Goal: Information Seeking & Learning: Learn about a topic

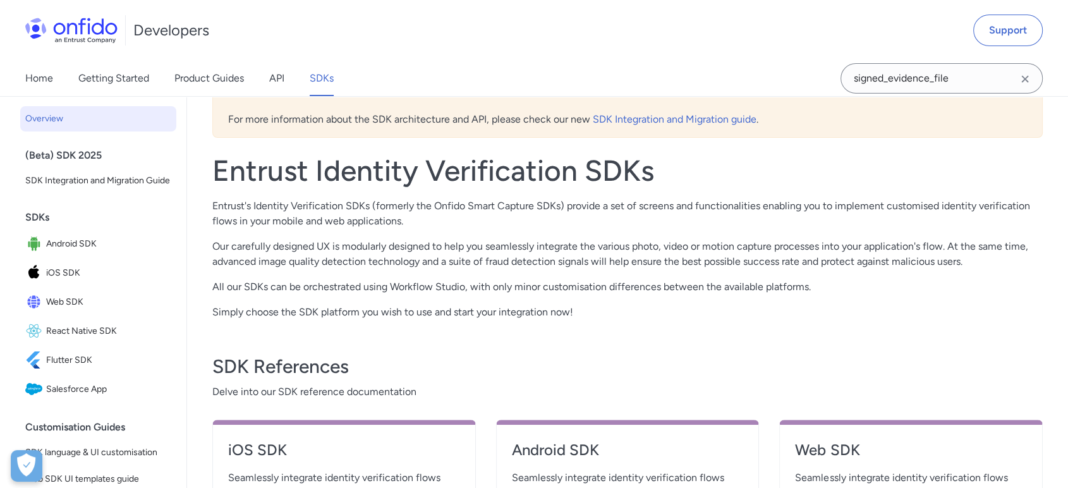
scroll to position [210, 0]
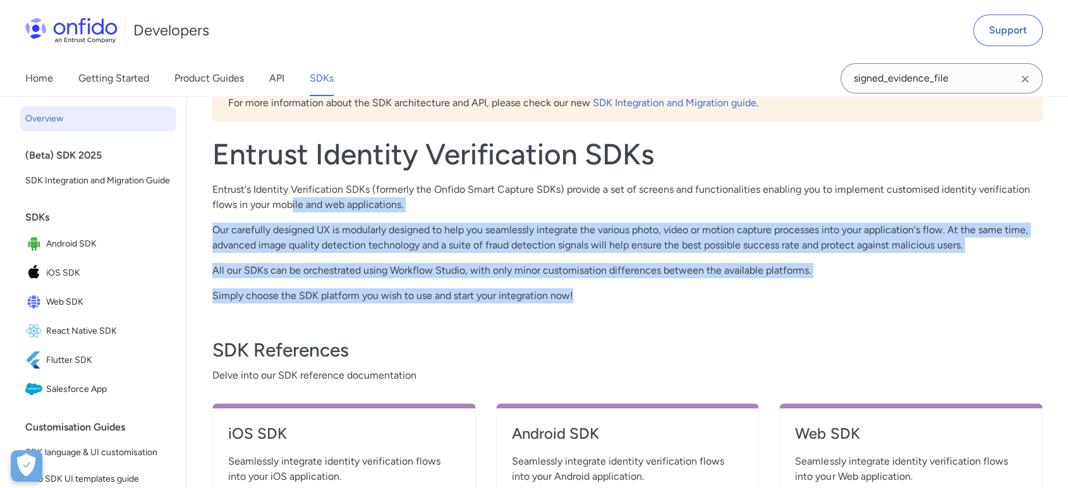
drag, startPoint x: 291, startPoint y: 196, endPoint x: 618, endPoint y: 293, distance: 341.4
click at [618, 293] on div "Entrust Identity Verification SDKs Entrust's Identity Verification SDKs (former…" at bounding box center [627, 220] width 830 height 167
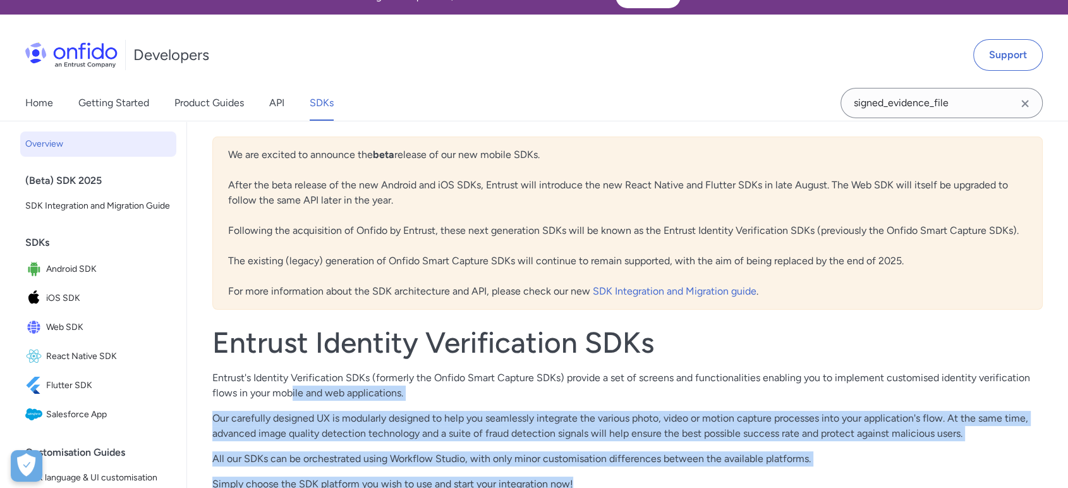
scroll to position [0, 0]
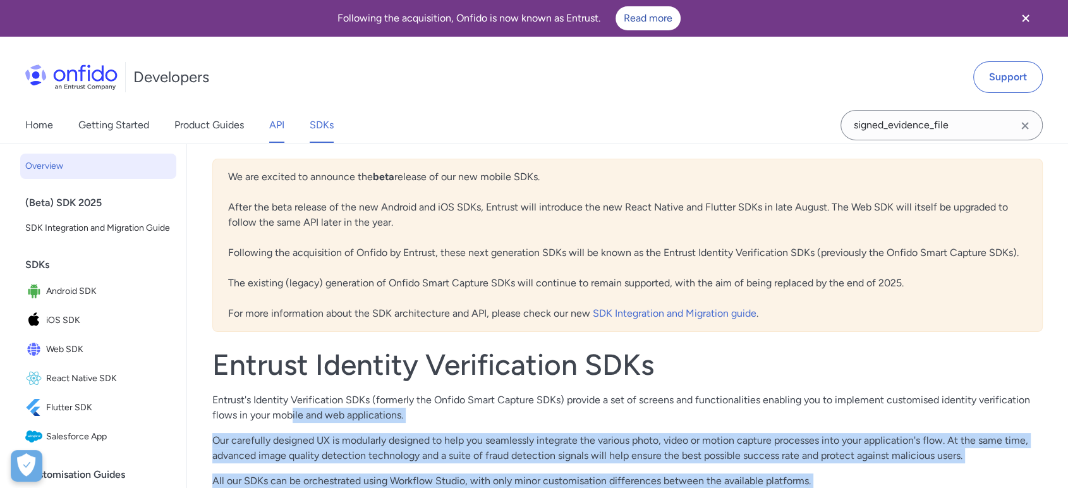
click at [284, 126] on link "API" at bounding box center [276, 124] width 15 height 35
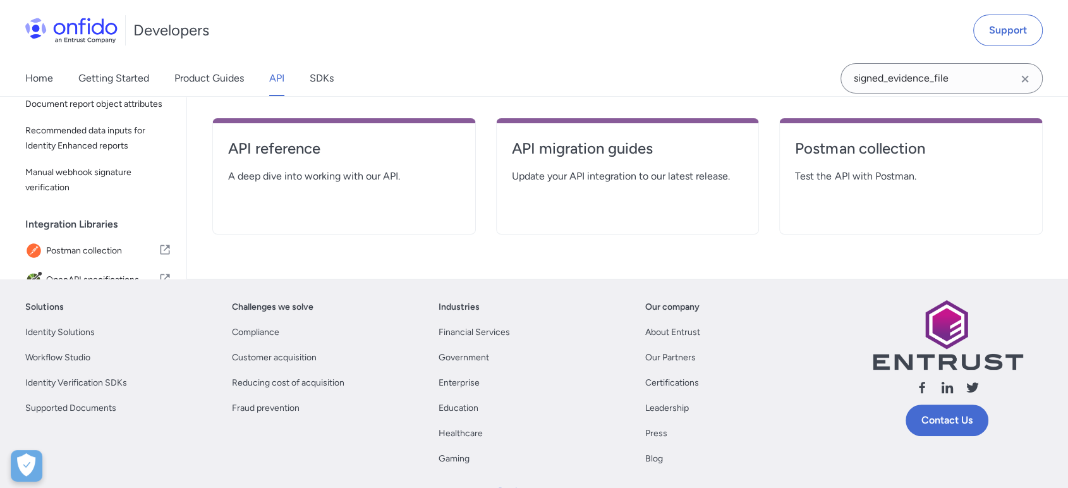
scroll to position [281, 0]
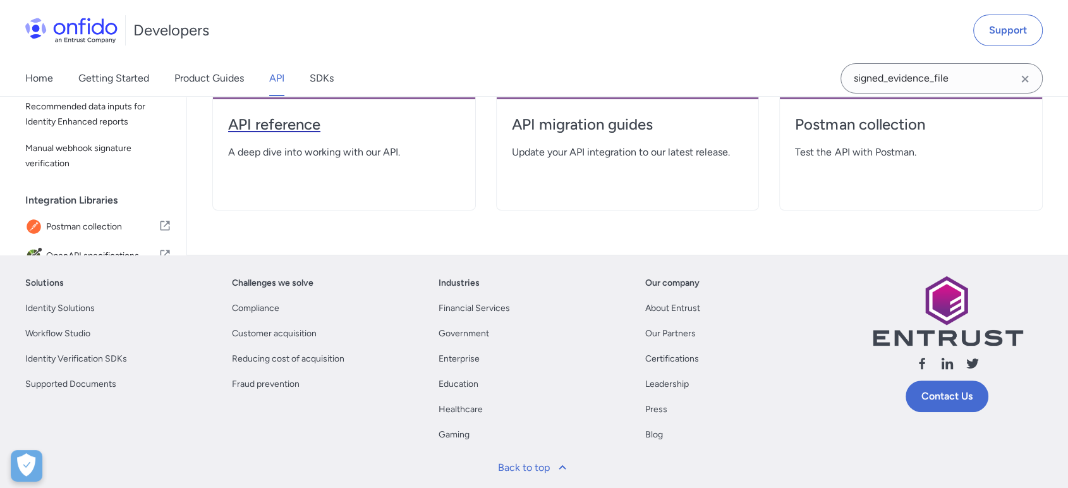
click at [261, 116] on h4 "API reference" at bounding box center [344, 124] width 232 height 20
select select "http"
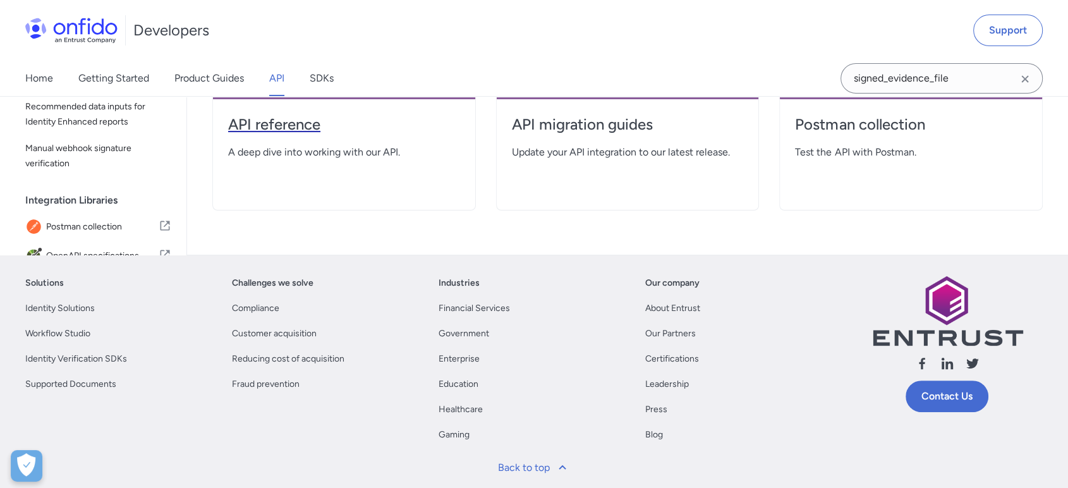
select select "http"
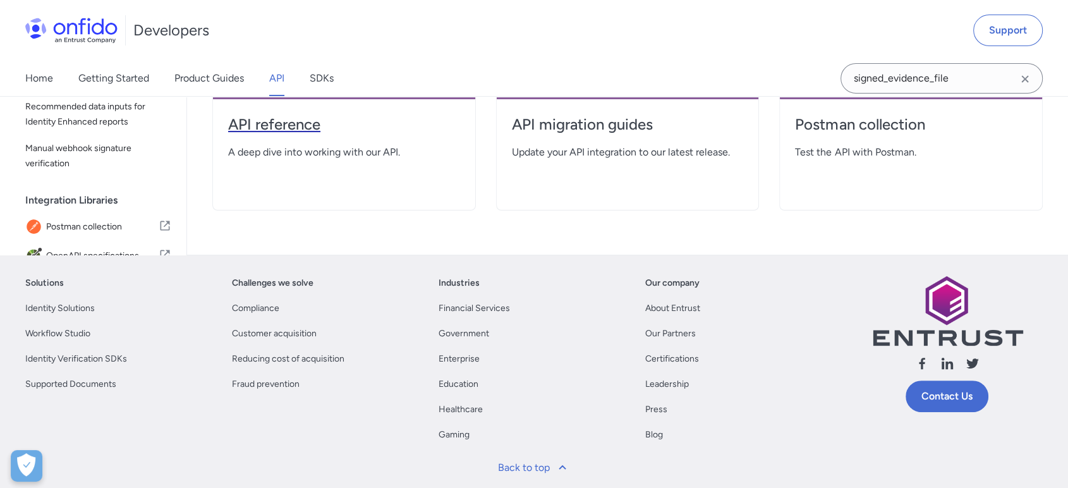
select select "http"
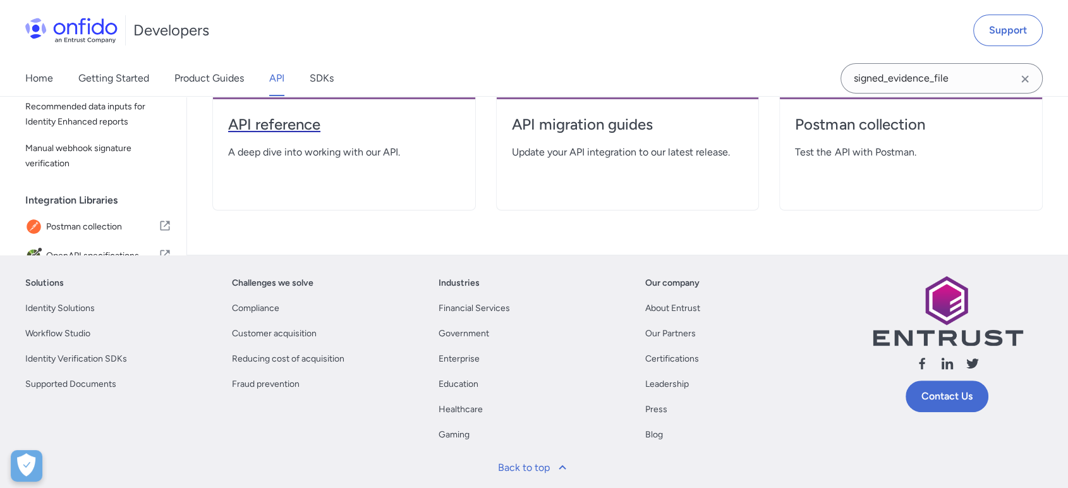
select select "http"
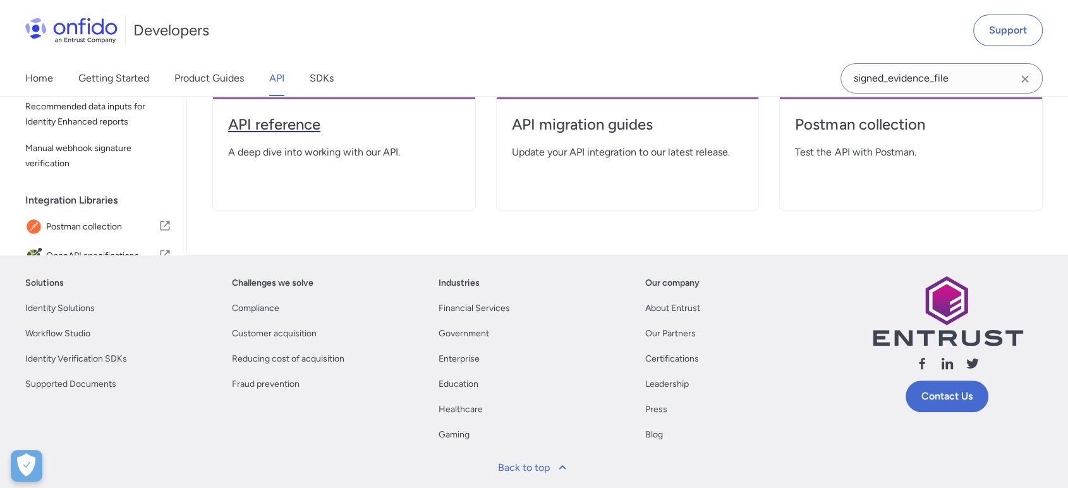
select select "http"
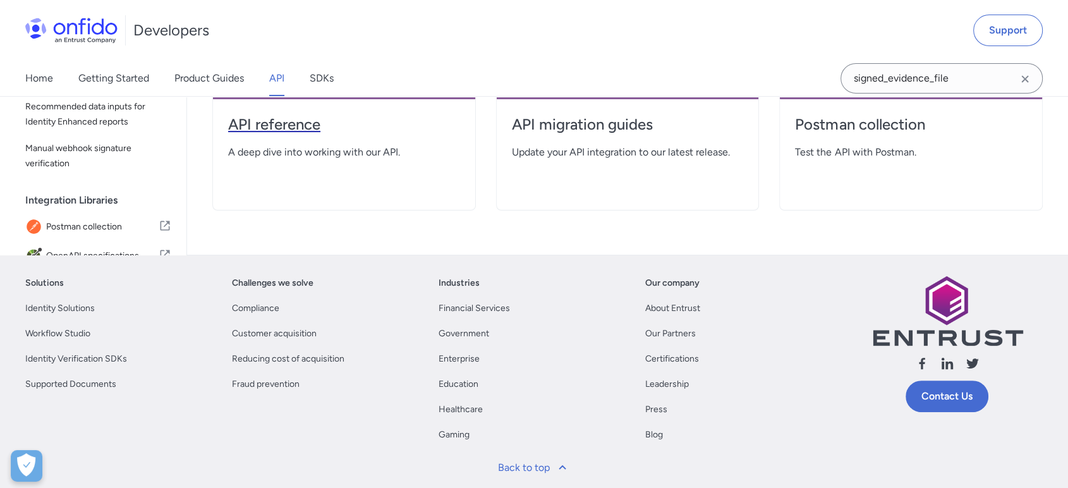
select select "http"
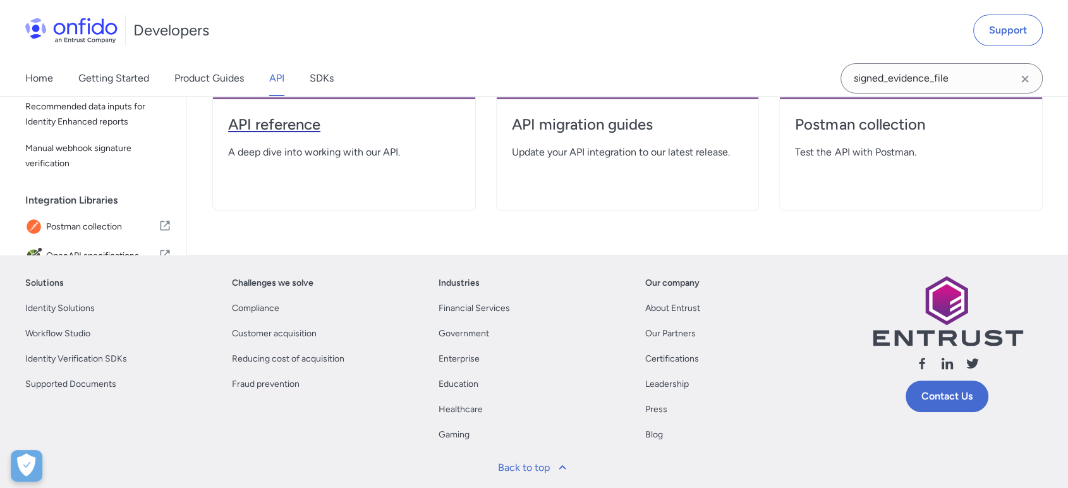
select select "http"
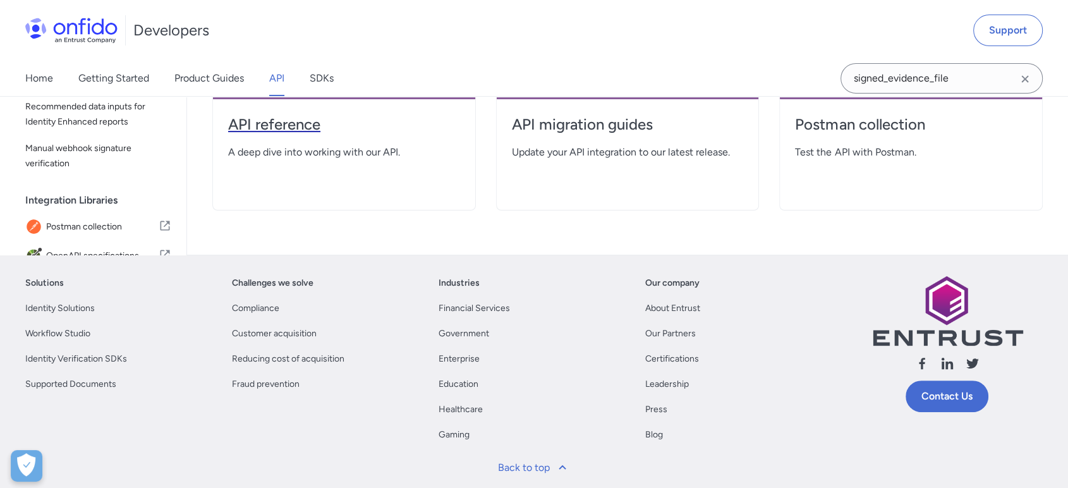
select select "http"
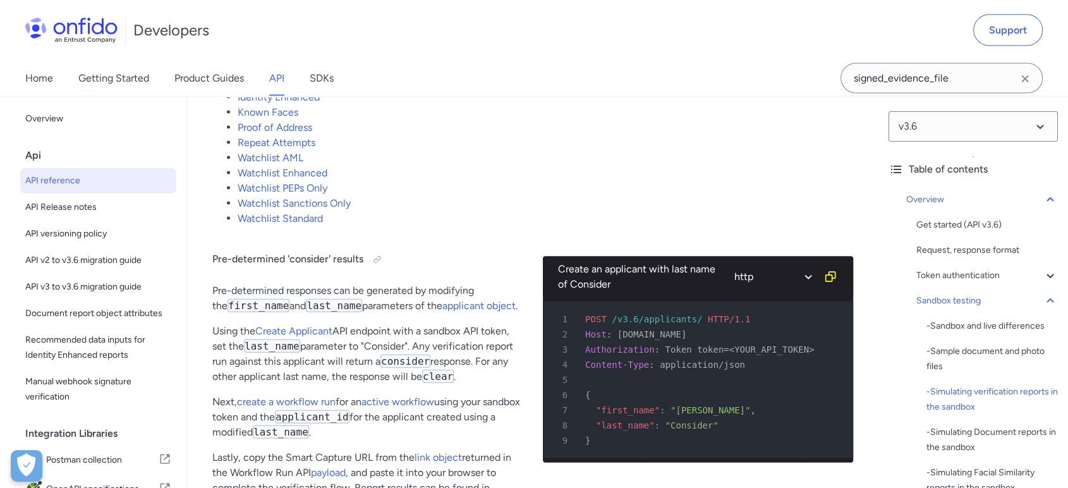
scroll to position [2738, 0]
